Goal: Task Accomplishment & Management: Manage account settings

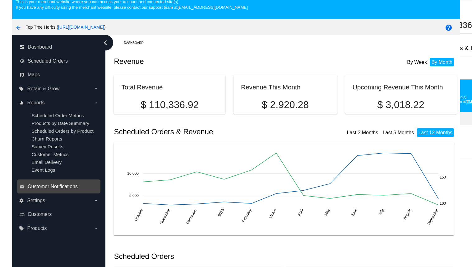
scroll to position [22, 0]
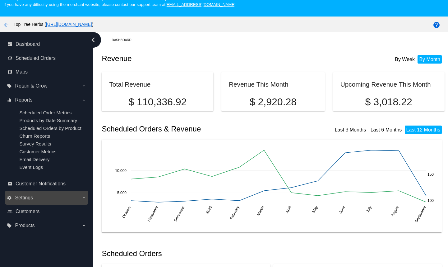
click at [32, 200] on span "Settings" at bounding box center [24, 198] width 18 height 6
click at [0, 0] on input "settings Settings arrow_drop_down" at bounding box center [0, 0] width 0 height 0
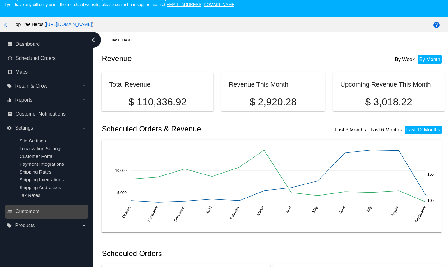
click at [29, 218] on div "people_outline Customers" at bounding box center [46, 211] width 83 height 14
click at [31, 213] on span "Customers" at bounding box center [28, 211] width 24 height 6
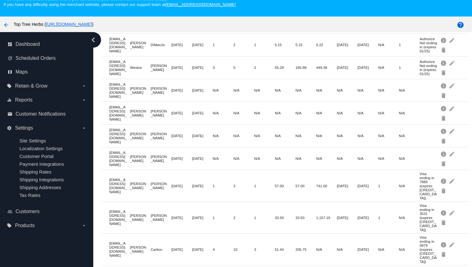
scroll to position [259, 0]
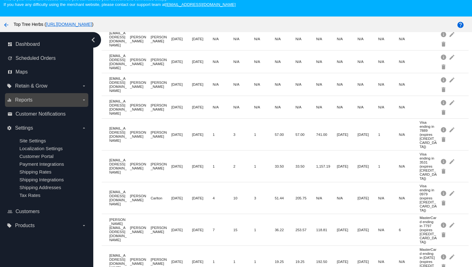
click at [82, 101] on icon "arrow_drop_down" at bounding box center [84, 99] width 5 height 5
click at [0, 0] on input "equalizer Reports arrow_drop_down" at bounding box center [0, 0] width 0 height 0
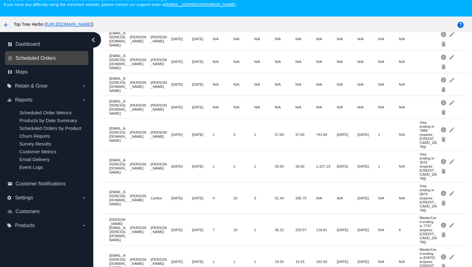
click at [40, 61] on span "Scheduled Orders" at bounding box center [36, 58] width 40 height 6
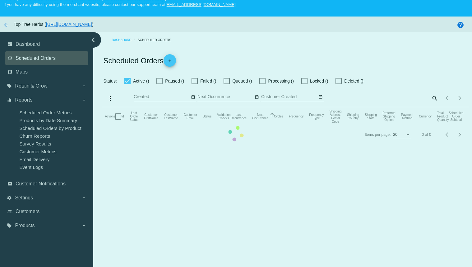
checkbox input "true"
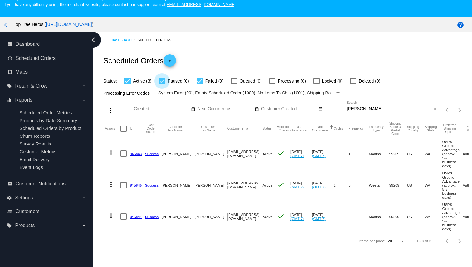
click at [161, 83] on div at bounding box center [162, 81] width 6 height 6
click at [162, 84] on input "Paused (0)" at bounding box center [162, 84] width 0 height 0
click at [161, 83] on div at bounding box center [162, 81] width 6 height 6
click at [162, 84] on input "Paused (0)" at bounding box center [162, 84] width 0 height 0
checkbox input "true"
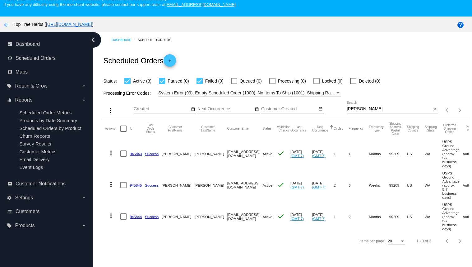
click at [200, 81] on div at bounding box center [200, 81] width 6 height 6
click at [200, 84] on input "Failed (0)" at bounding box center [199, 84] width 0 height 0
checkbox input "false"
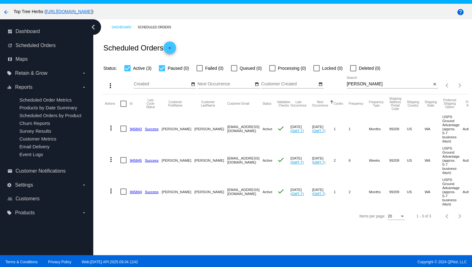
scroll to position [40, 0]
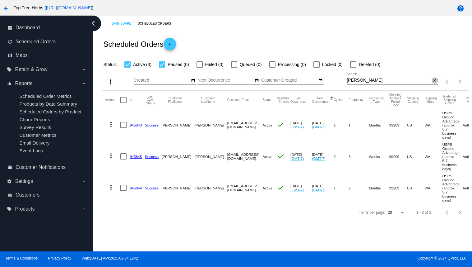
click at [436, 81] on mat-icon "close" at bounding box center [435, 80] width 4 height 5
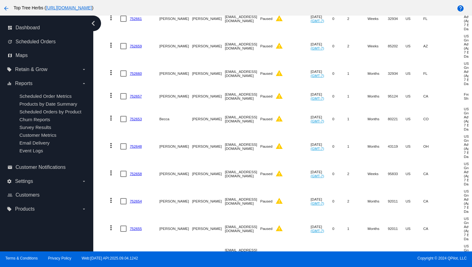
scroll to position [0, 0]
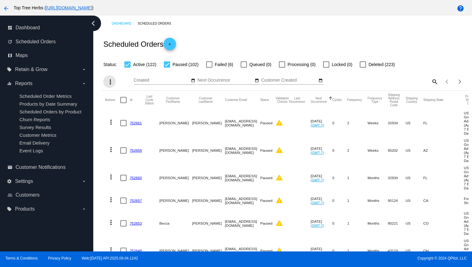
click at [110, 84] on mat-icon "more_vert" at bounding box center [110, 81] width 7 height 7
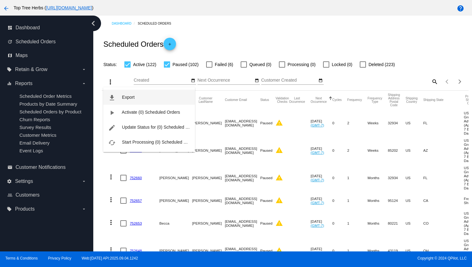
click at [122, 98] on span "Export" at bounding box center [128, 97] width 12 height 5
